Goal: Information Seeking & Learning: Learn about a topic

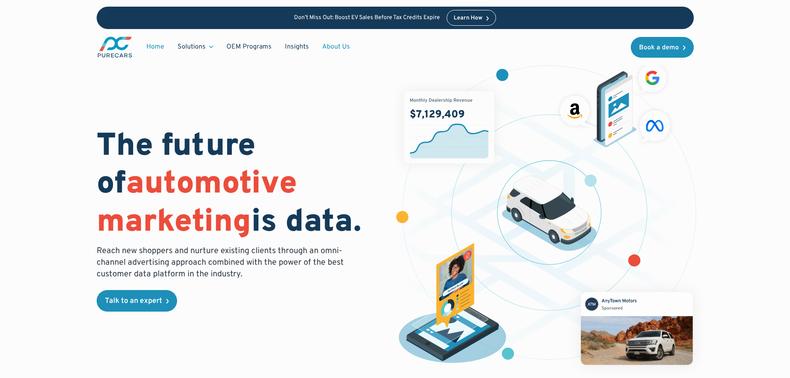
click at [334, 43] on link "About Us" at bounding box center [336, 47] width 41 height 16
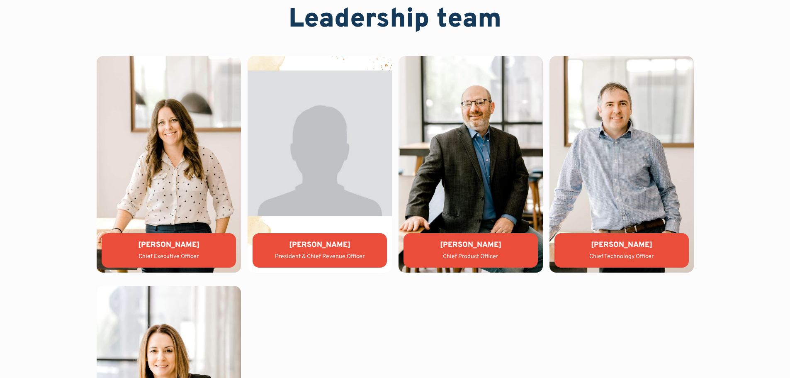
scroll to position [1907, 0]
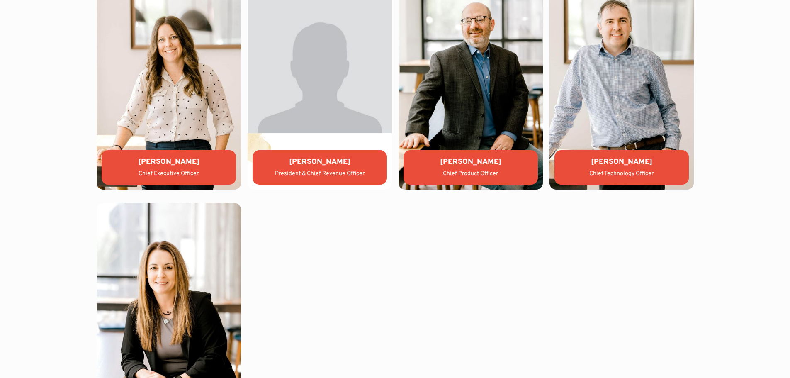
drag, startPoint x: 139, startPoint y: 161, endPoint x: 198, endPoint y: 163, distance: 58.9
click at [198, 163] on div "[PERSON_NAME]" at bounding box center [168, 162] width 121 height 10
copy div "[PERSON_NAME]"
drag, startPoint x: 298, startPoint y: 161, endPoint x: 339, endPoint y: 162, distance: 41.1
click at [339, 162] on div "[PERSON_NAME]" at bounding box center [319, 162] width 121 height 10
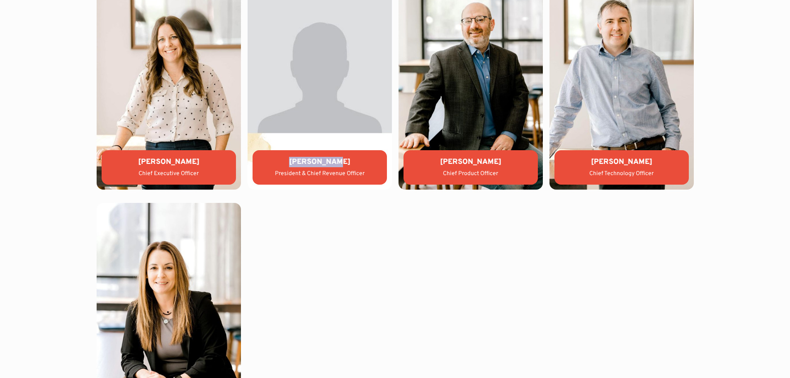
copy div "[PERSON_NAME]"
drag, startPoint x: 443, startPoint y: 164, endPoint x: 501, endPoint y: 164, distance: 57.6
click at [501, 164] on div "[PERSON_NAME]" at bounding box center [470, 162] width 121 height 10
copy div "[PERSON_NAME]"
drag, startPoint x: 592, startPoint y: 163, endPoint x: 648, endPoint y: 162, distance: 56.0
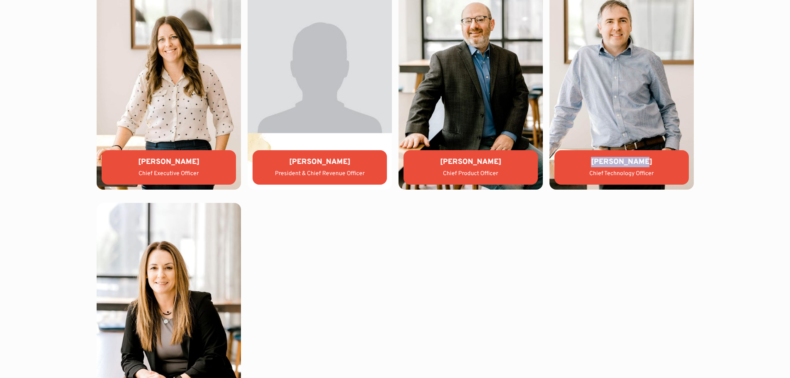
click at [648, 162] on div "[PERSON_NAME]" at bounding box center [621, 162] width 121 height 10
copy div "[PERSON_NAME]"
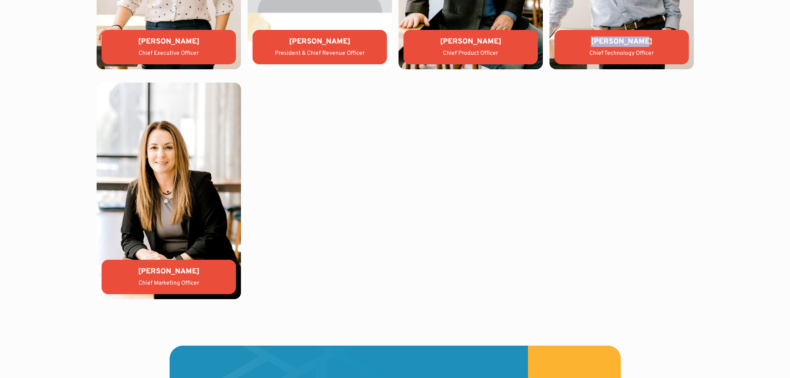
scroll to position [2032, 0]
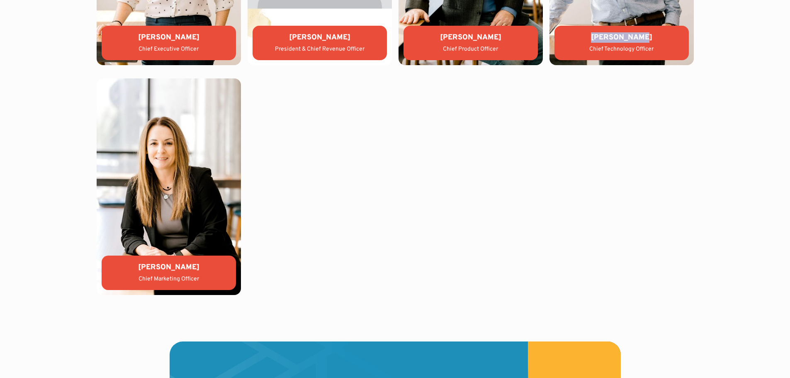
drag, startPoint x: 142, startPoint y: 268, endPoint x: 196, endPoint y: 267, distance: 53.9
click at [196, 267] on div "[PERSON_NAME]" at bounding box center [168, 267] width 121 height 10
copy div "[PERSON_NAME]"
click at [66, 160] on div "WHO WE ARE Leadership team [PERSON_NAME] Chief Executive Officer [PERSON_NAME] …" at bounding box center [394, 61] width 711 height 560
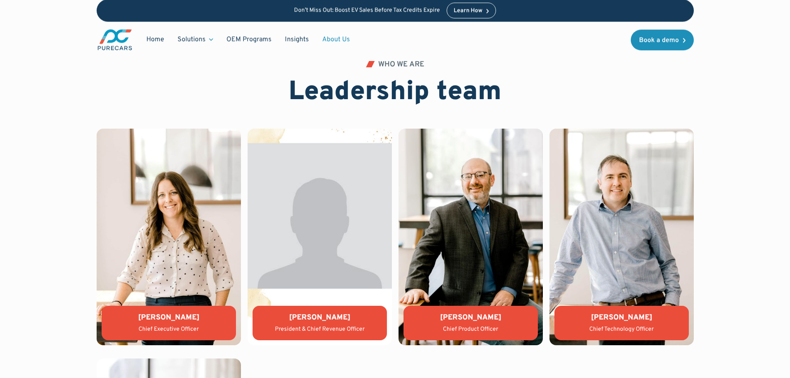
scroll to position [1742, 0]
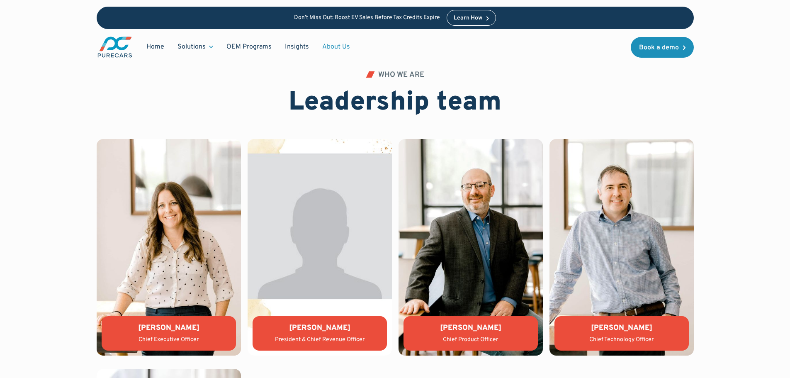
click at [72, 241] on div "WHO WE ARE Leadership team [PERSON_NAME] Chief Executive Officer [PERSON_NAME] …" at bounding box center [394, 351] width 711 height 560
